Goal: Task Accomplishment & Management: Use online tool/utility

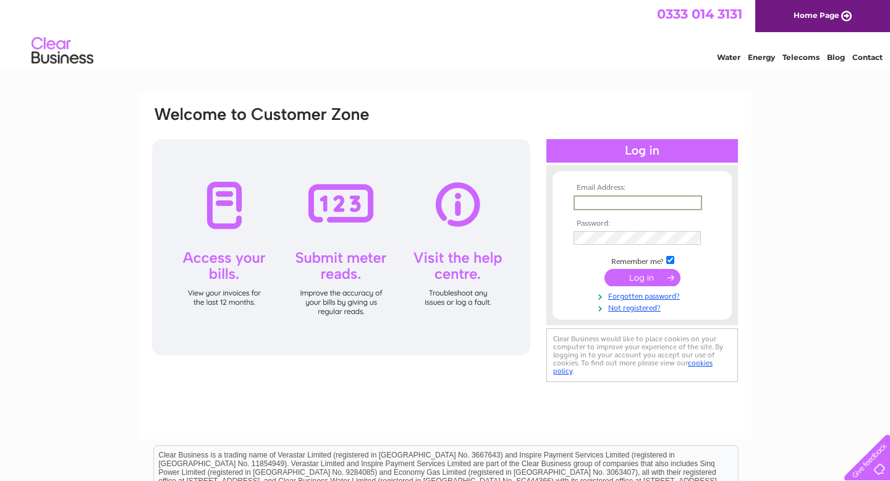
click at [621, 201] on input "text" at bounding box center [637, 202] width 129 height 15
type input "validusfitcoach@gmail.com"
click at [638, 276] on input "submit" at bounding box center [642, 277] width 76 height 17
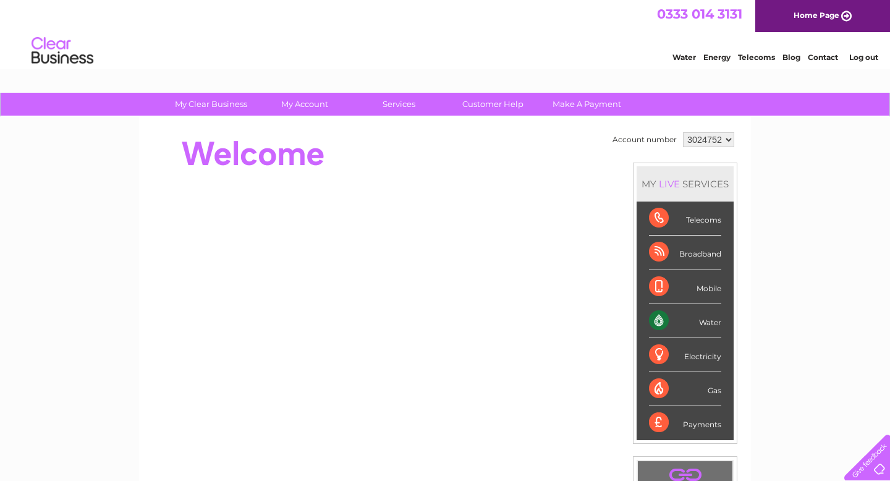
click at [707, 322] on div "Water" at bounding box center [685, 321] width 72 height 34
click at [664, 320] on div "Water" at bounding box center [685, 321] width 72 height 34
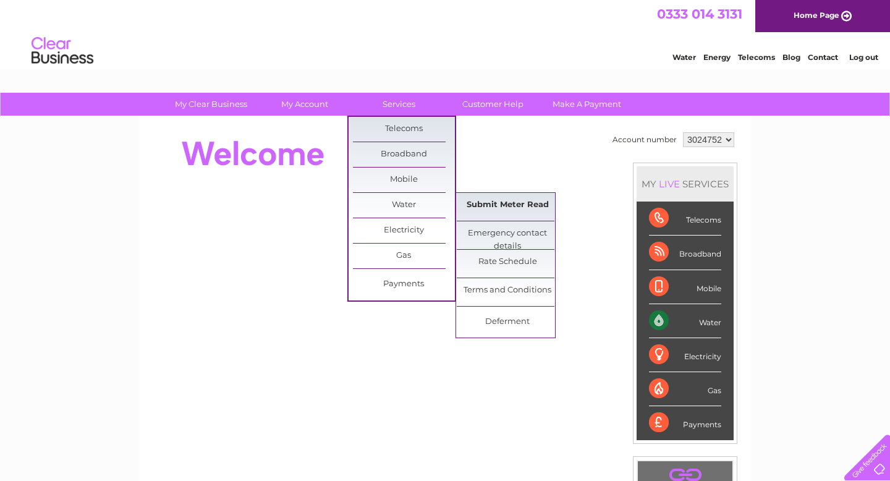
click at [491, 202] on link "Submit Meter Read" at bounding box center [508, 205] width 102 height 25
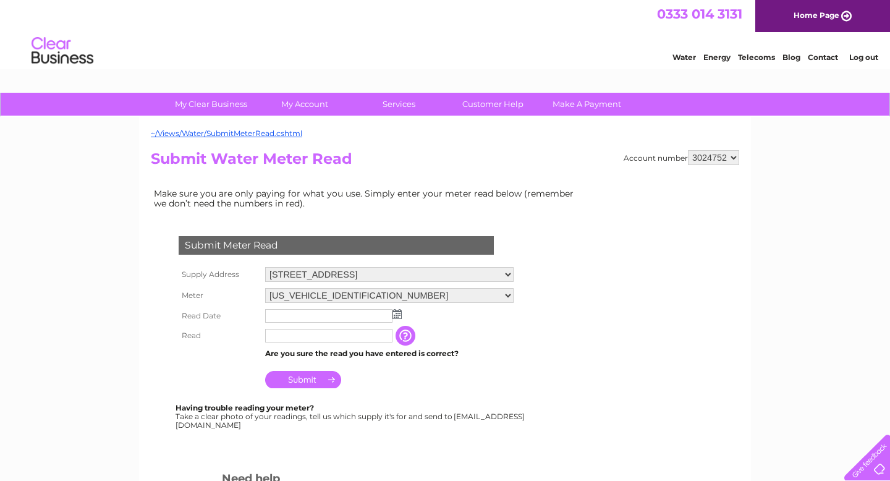
click at [398, 313] on img at bounding box center [396, 314] width 9 height 10
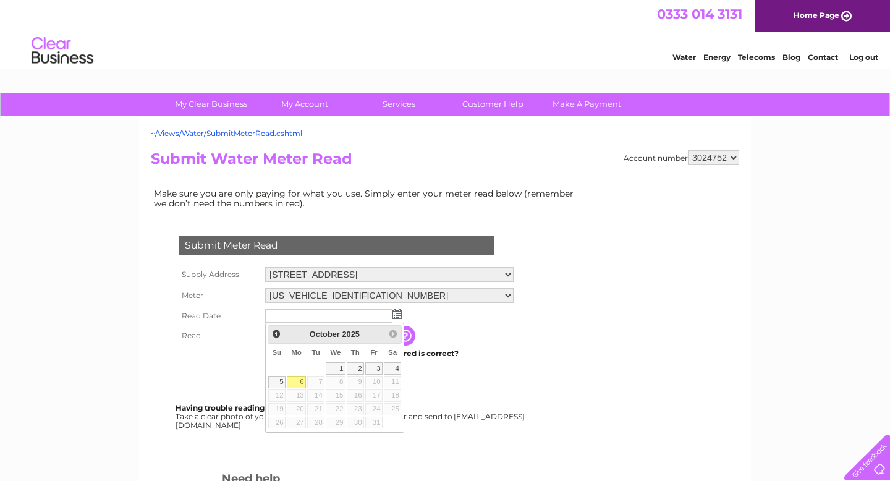
click at [298, 381] on link "6" at bounding box center [296, 382] width 19 height 12
type input "2025/10/06"
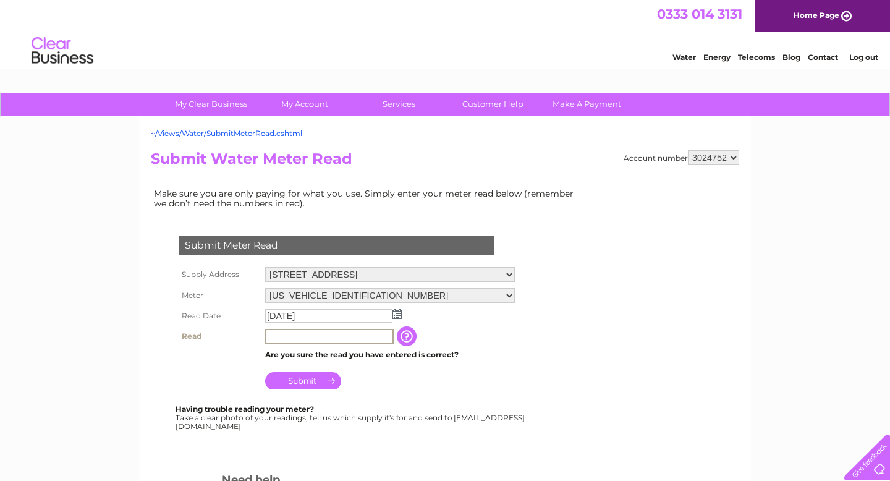
click at [302, 339] on input "text" at bounding box center [329, 336] width 129 height 15
type input "91"
click at [318, 380] on input "Submit" at bounding box center [303, 380] width 76 height 17
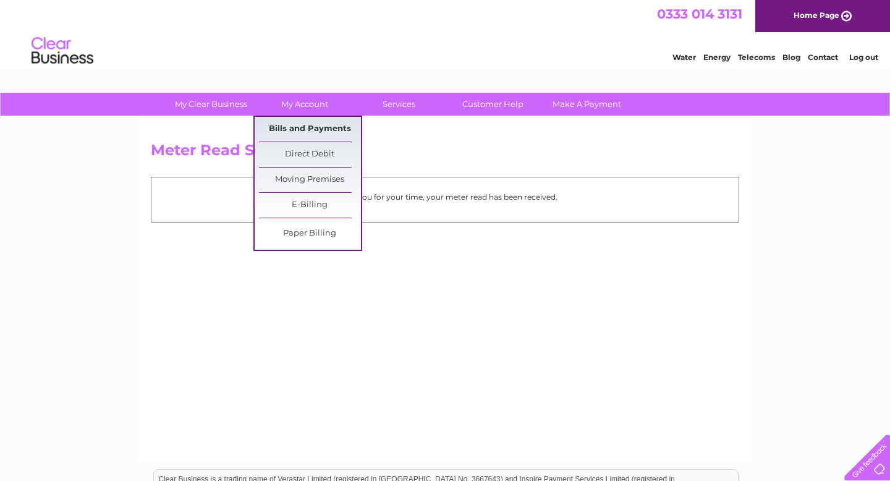
click at [305, 125] on link "Bills and Payments" at bounding box center [310, 129] width 102 height 25
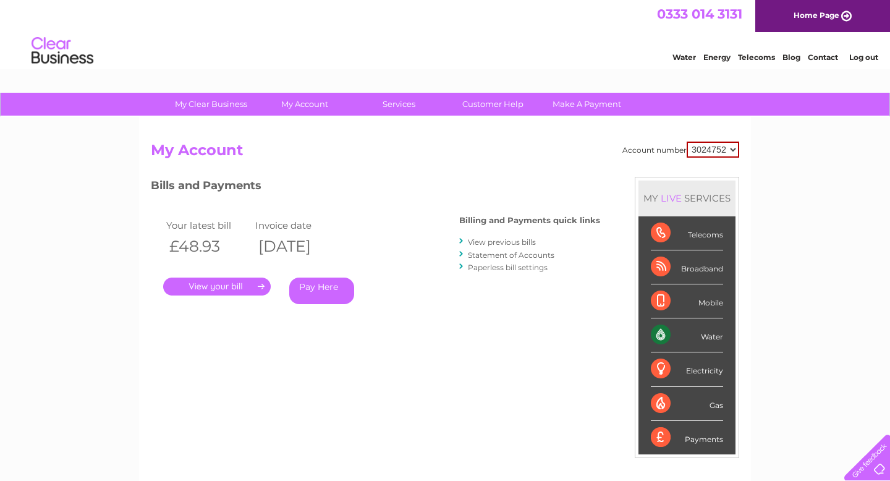
click at [250, 286] on link "." at bounding box center [217, 286] width 108 height 18
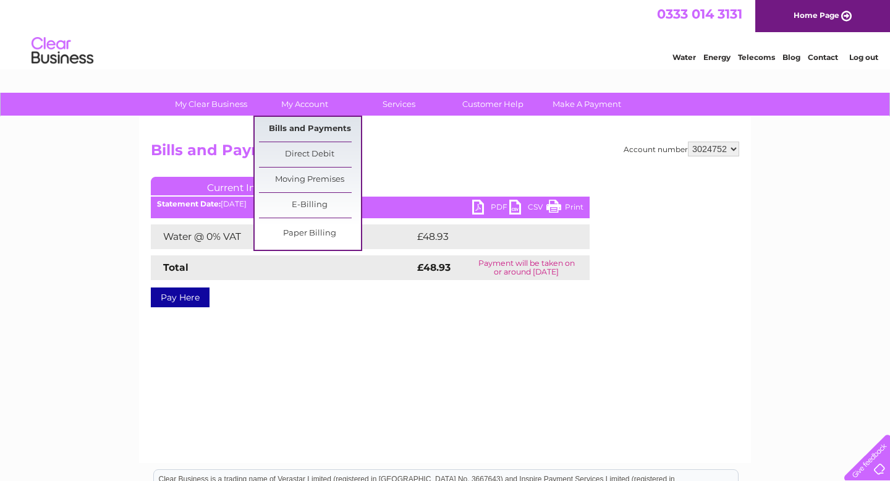
click at [311, 124] on link "Bills and Payments" at bounding box center [310, 129] width 102 height 25
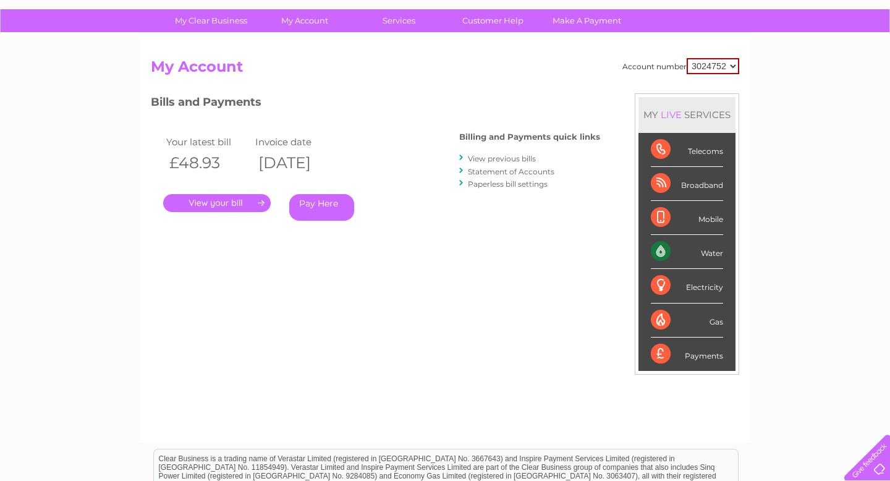
scroll to position [82, 0]
